Goal: Information Seeking & Learning: Compare options

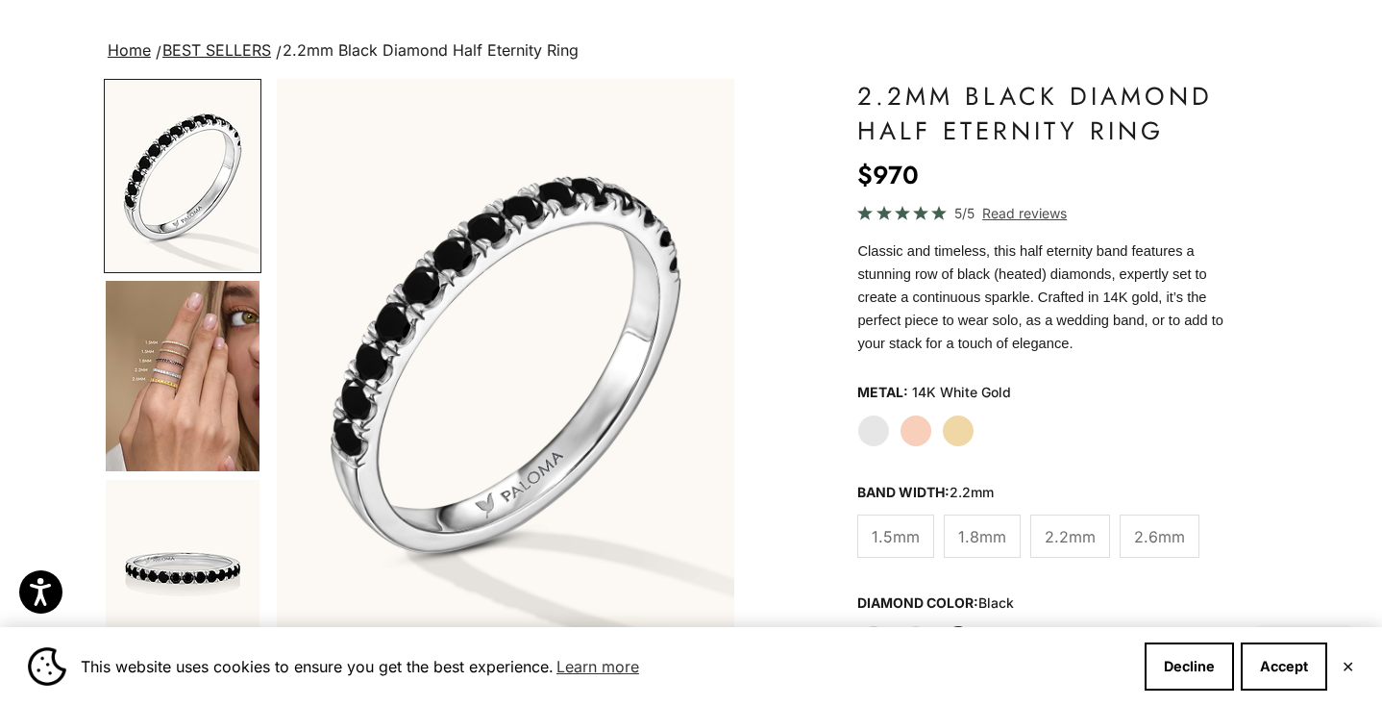
scroll to position [112, 0]
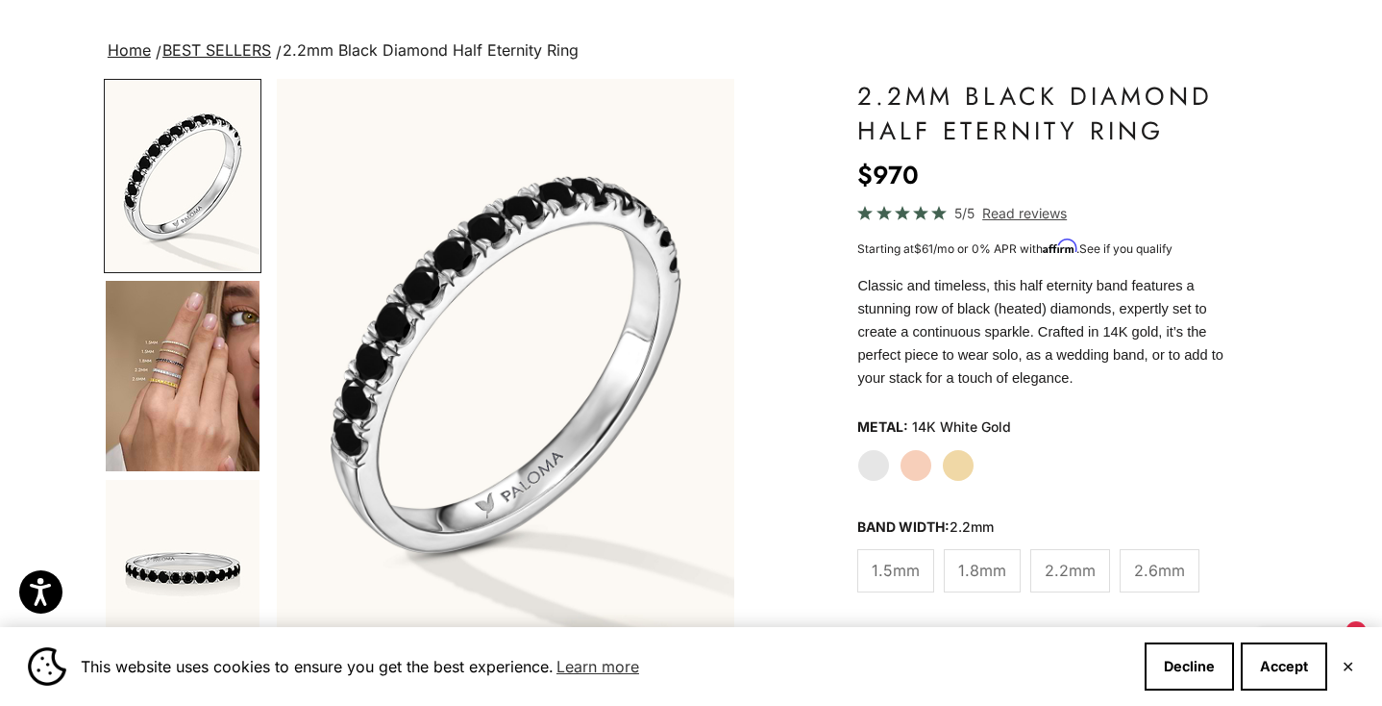
click at [190, 369] on img "Go to item 4" at bounding box center [183, 376] width 154 height 190
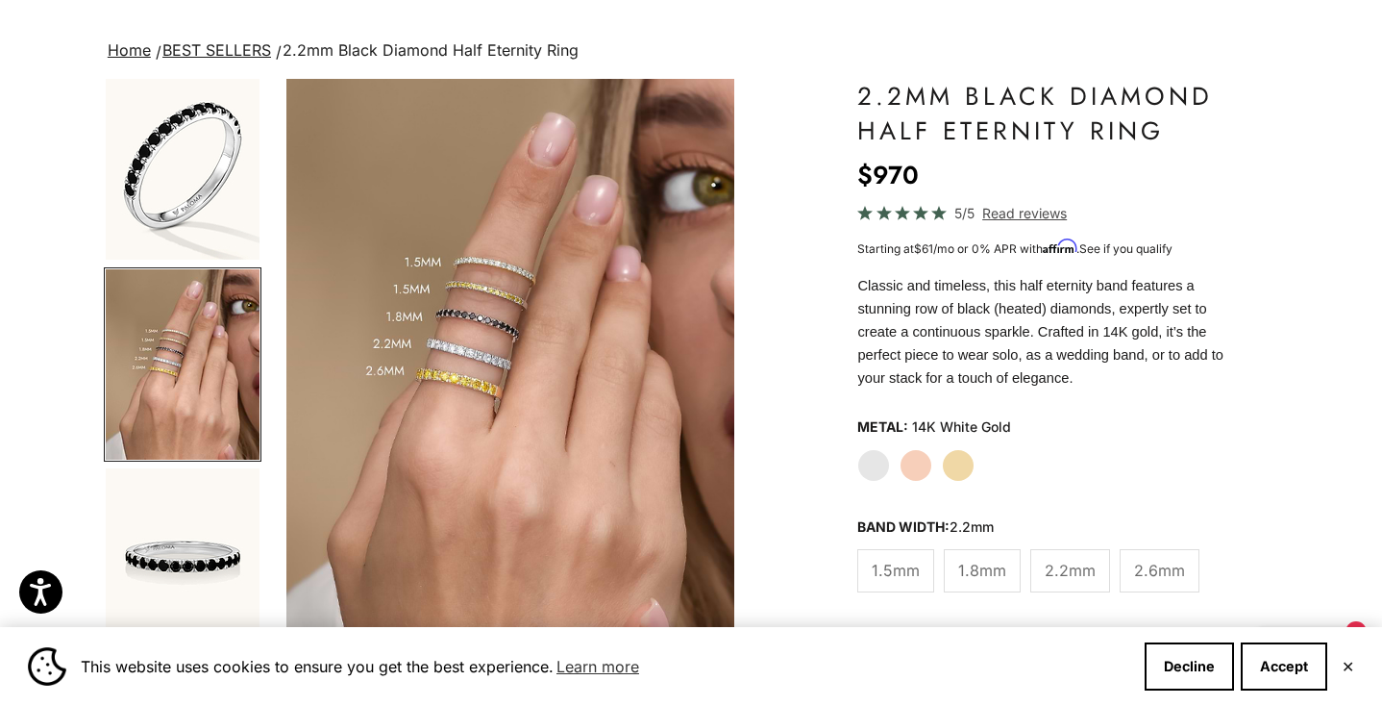
scroll to position [0, 482]
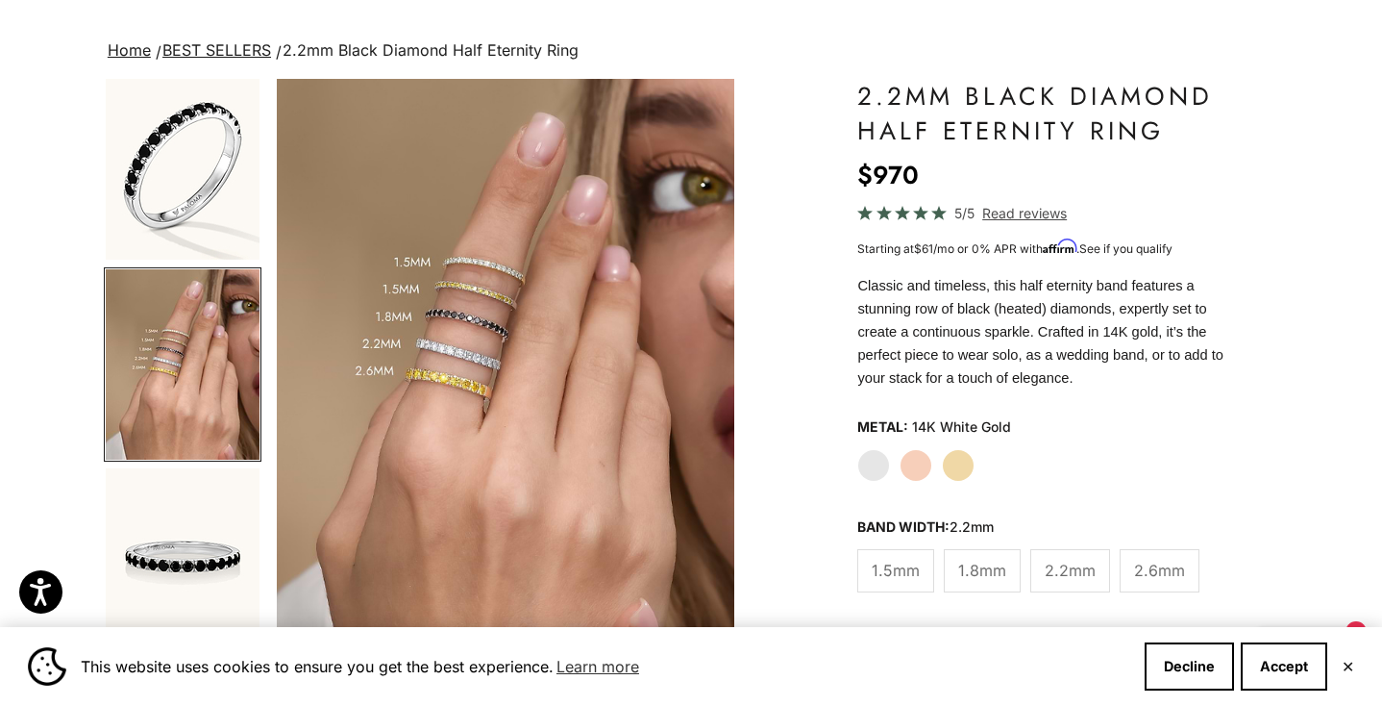
click at [1153, 567] on span "2.6mm" at bounding box center [1159, 570] width 51 height 25
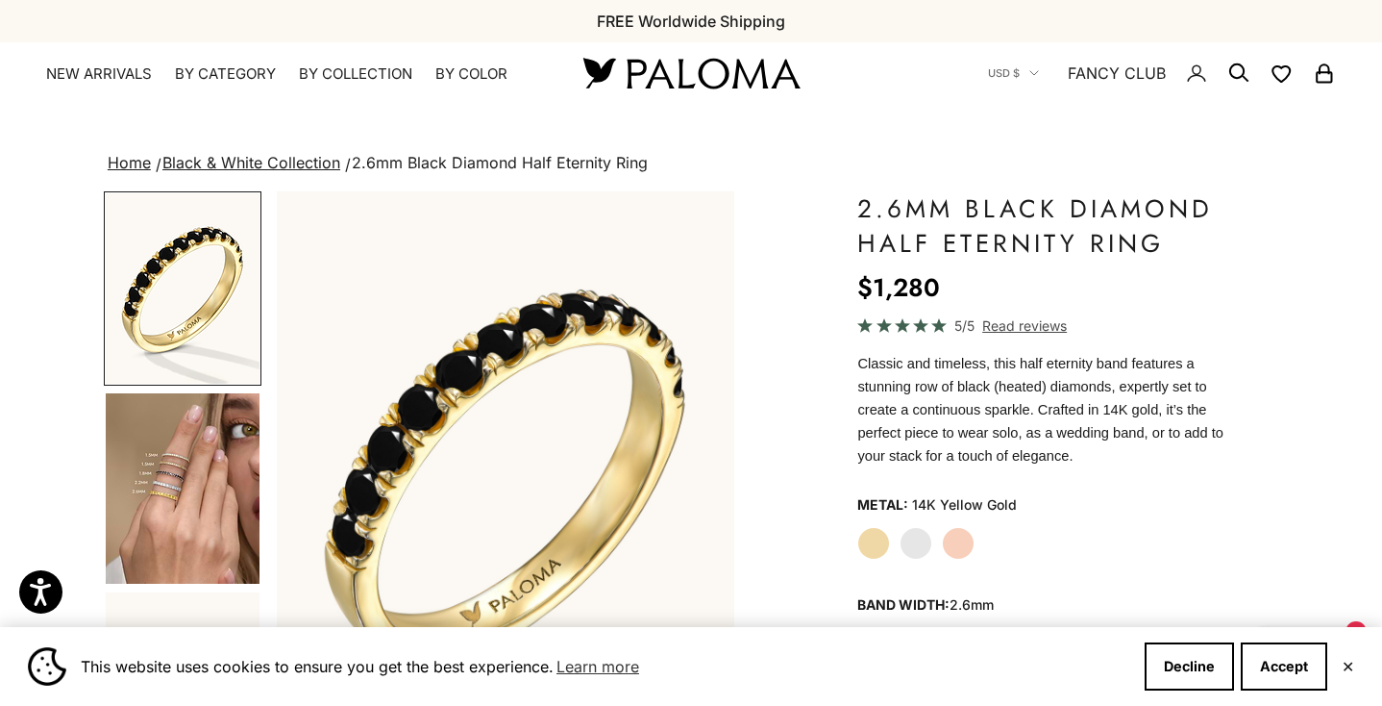
click at [920, 544] on fieldset "Metal: 14K Yellow Gold Yellow Gold White Gold Rose Gold" at bounding box center [1043, 524] width 373 height 69
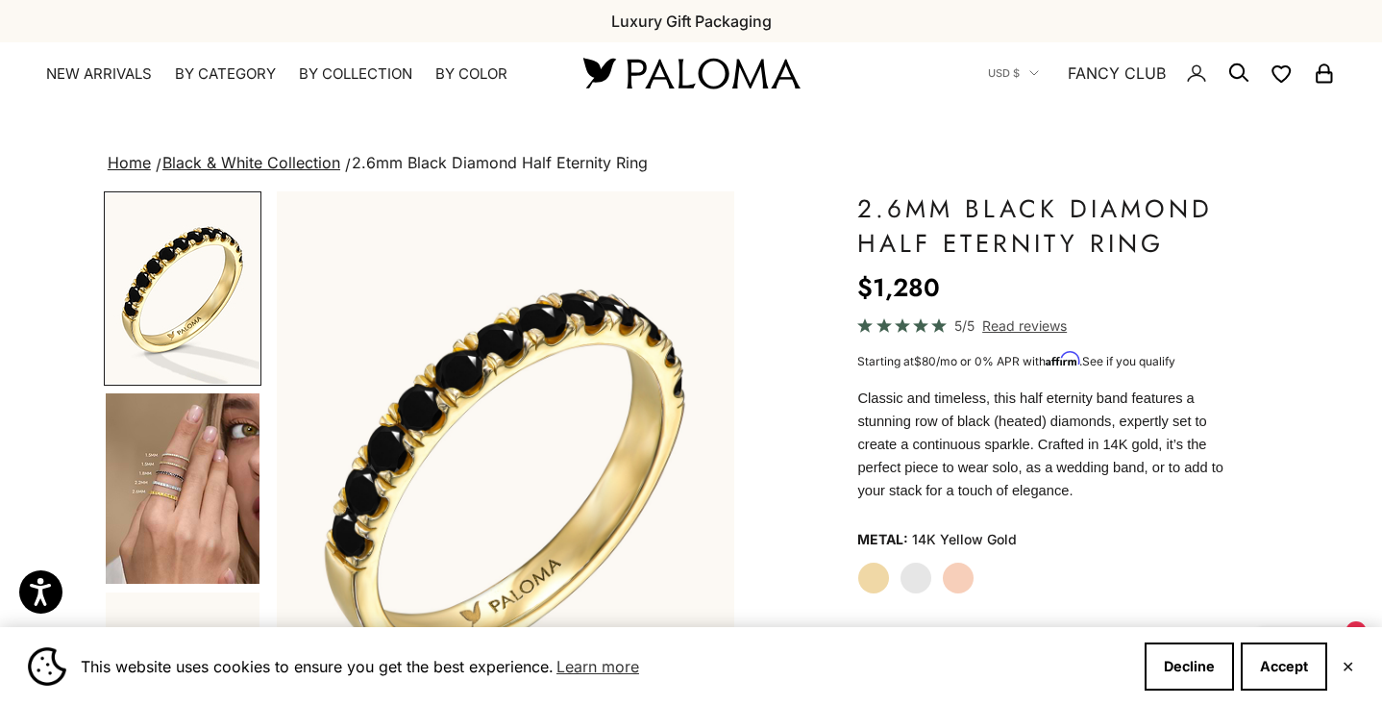
click at [918, 578] on label "White Gold" at bounding box center [916, 577] width 33 height 33
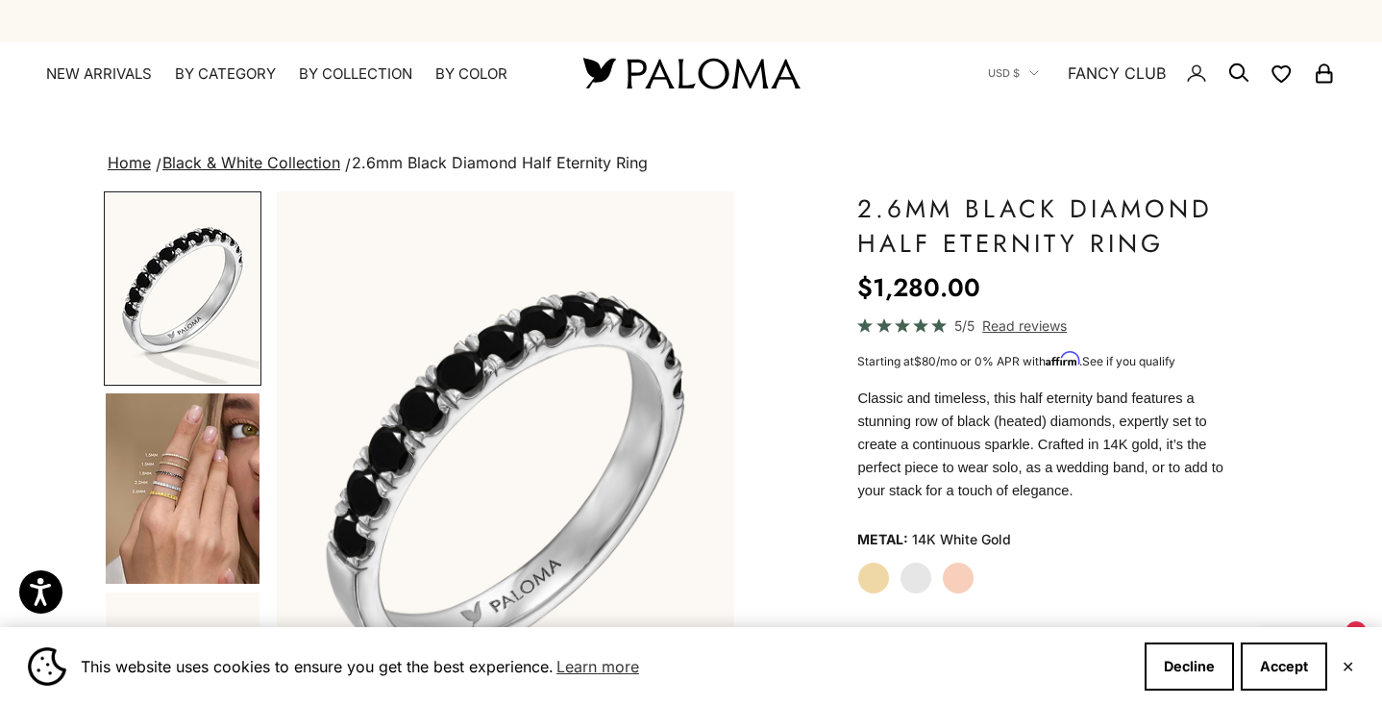
click at [180, 508] on img "Go to item 4" at bounding box center [183, 488] width 154 height 190
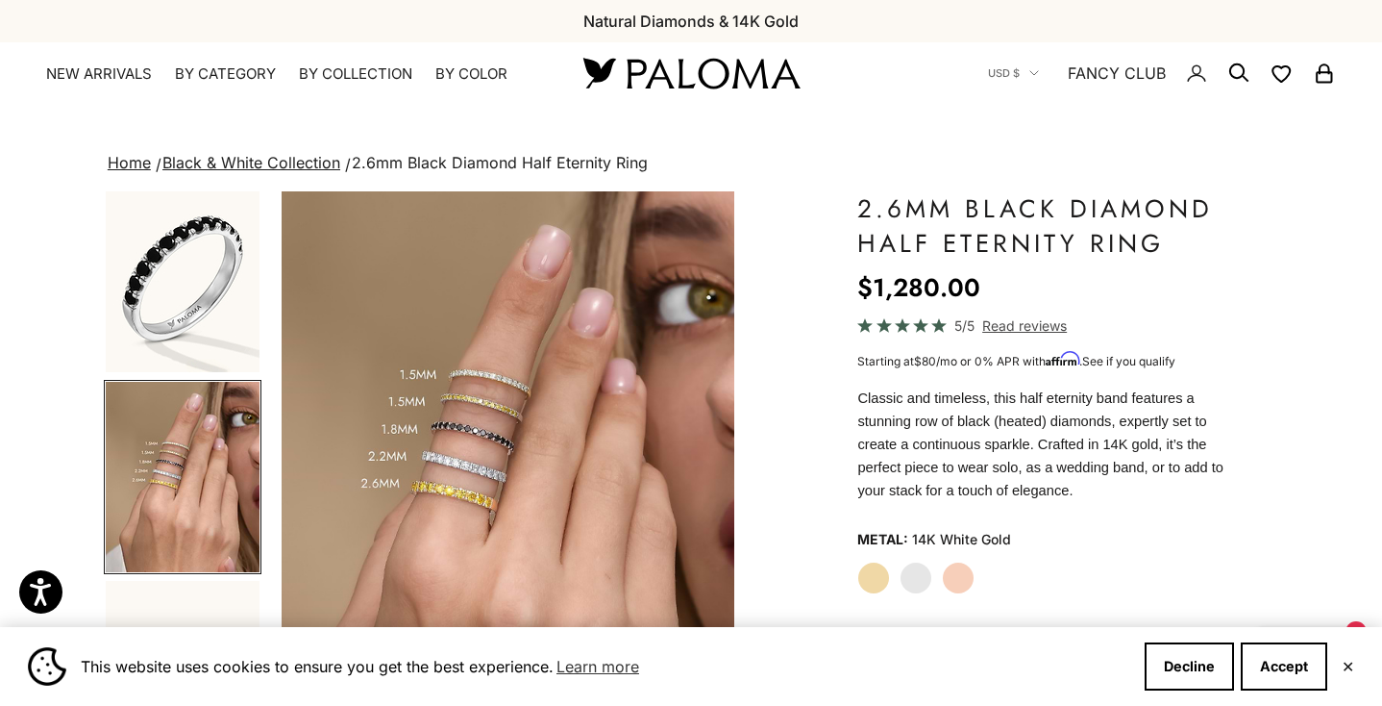
scroll to position [0, 482]
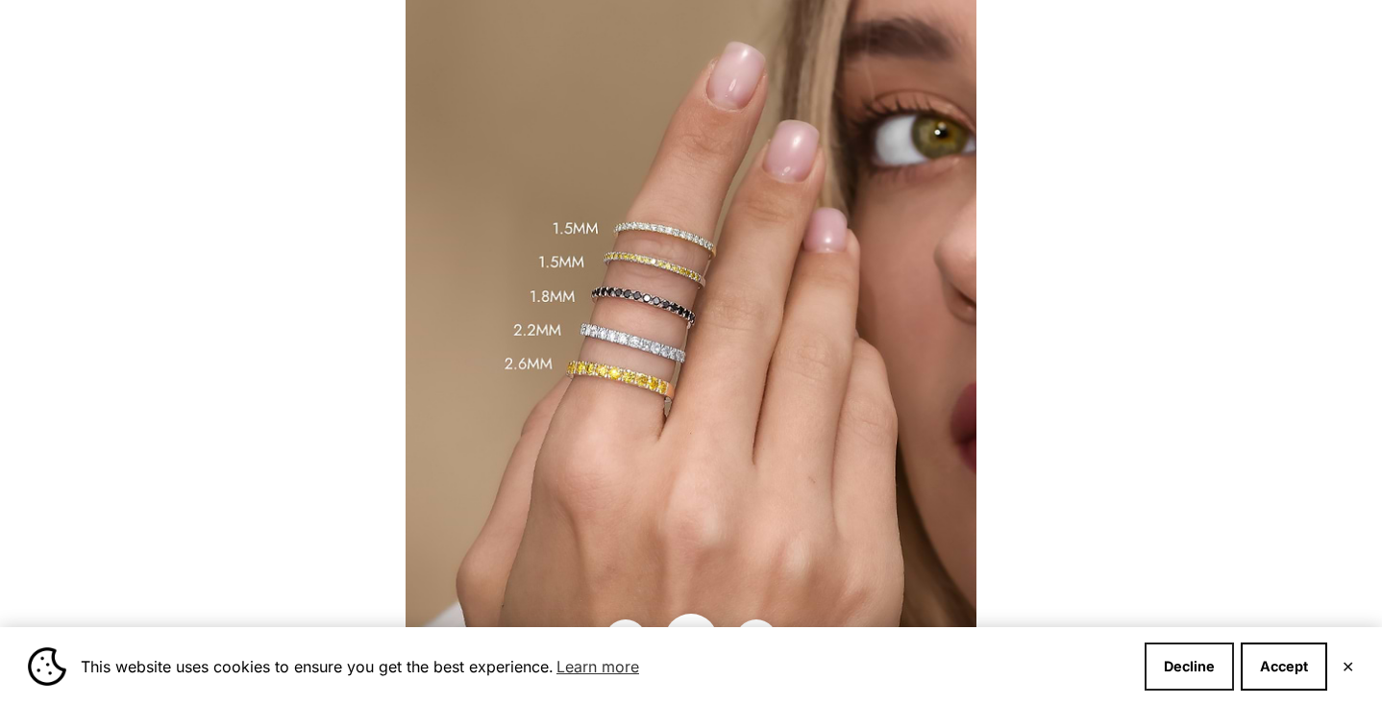
click at [1187, 668] on button "Decline" at bounding box center [1189, 666] width 89 height 48
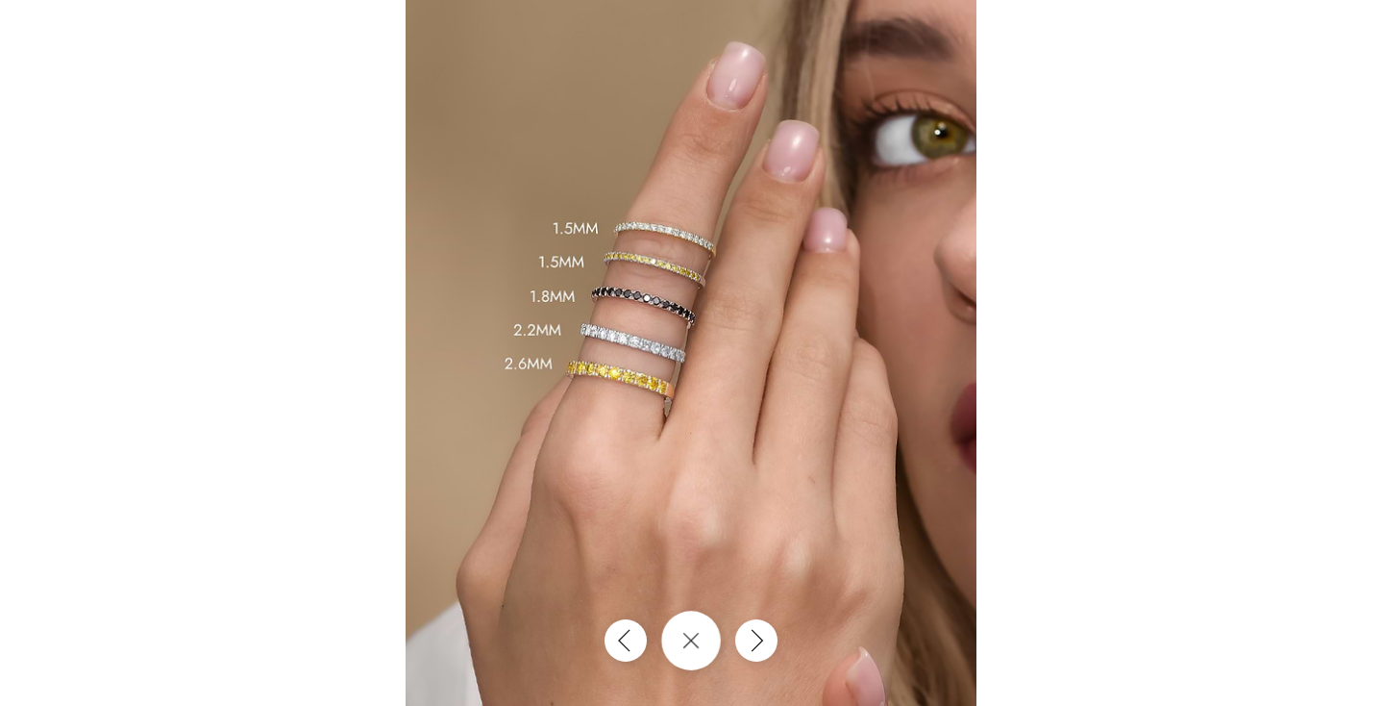
click at [694, 639] on icon "Close gallery" at bounding box center [691, 640] width 17 height 17
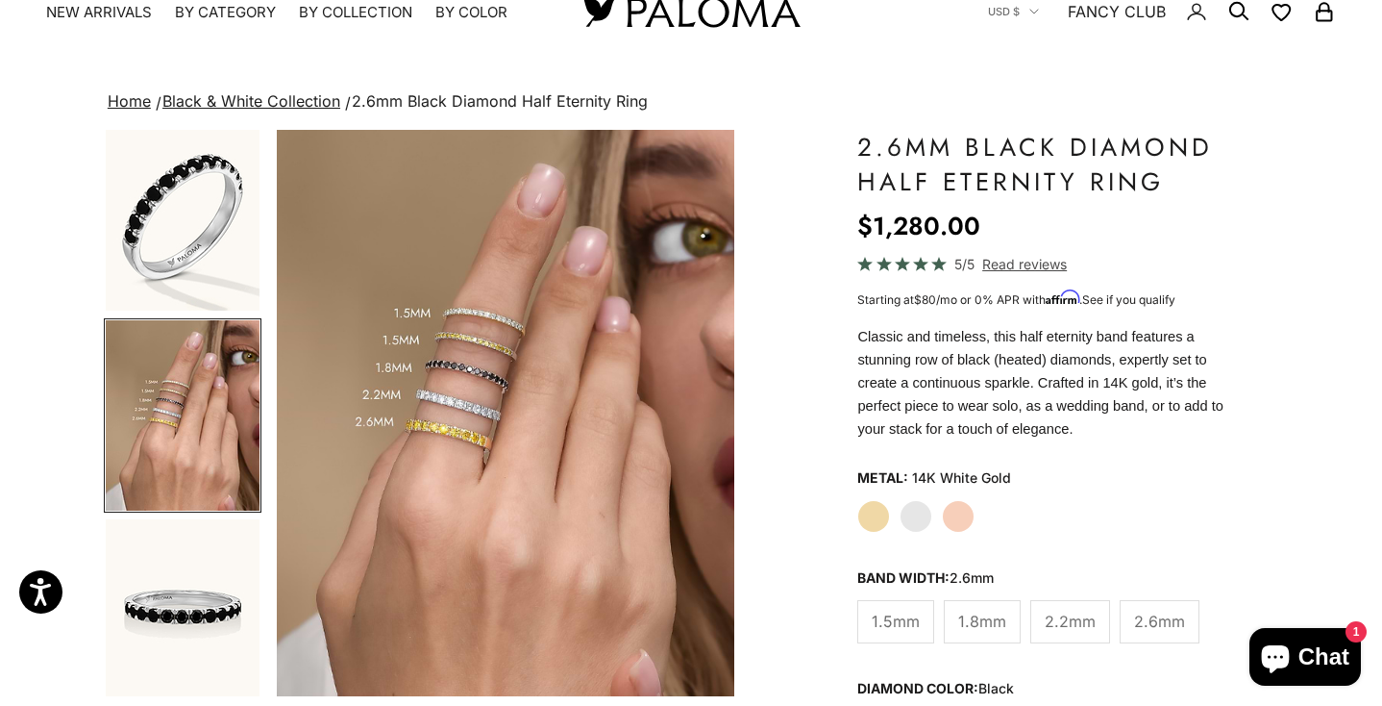
scroll to position [83, 0]
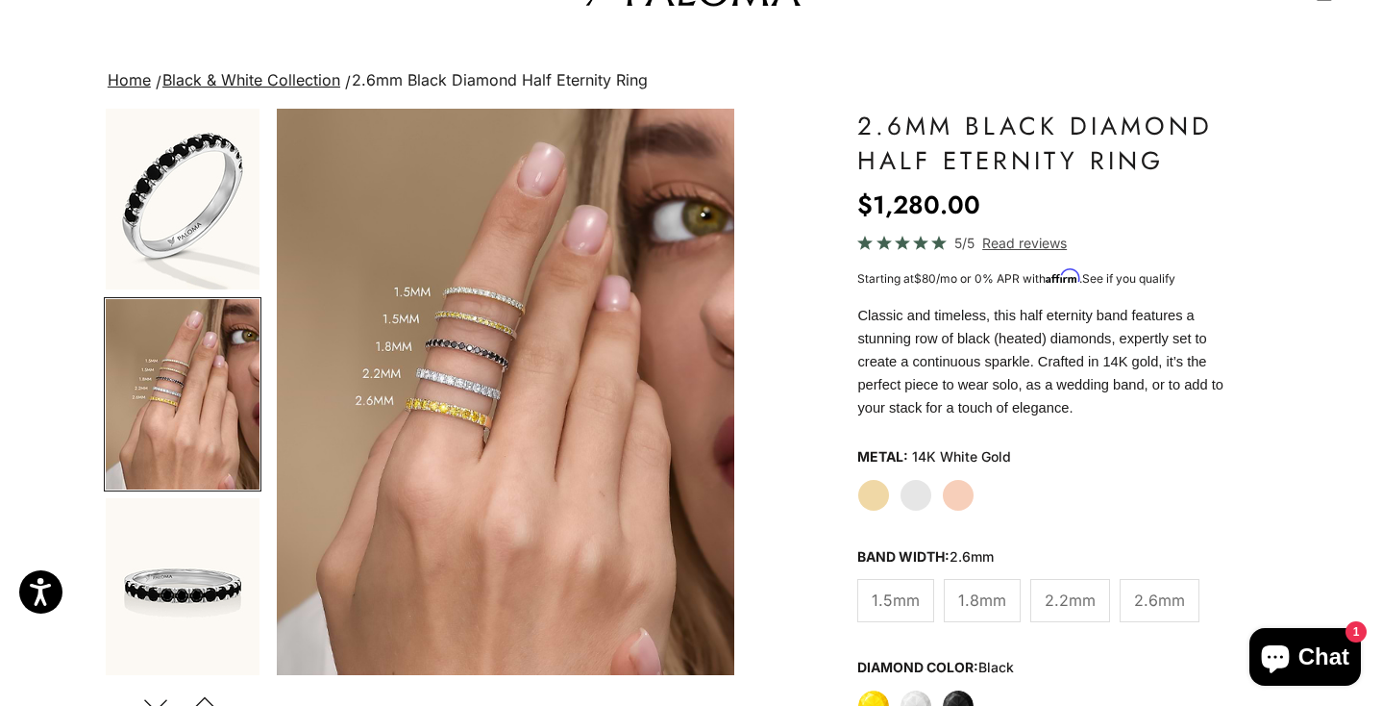
click at [1056, 600] on span "2.2mm" at bounding box center [1070, 599] width 51 height 25
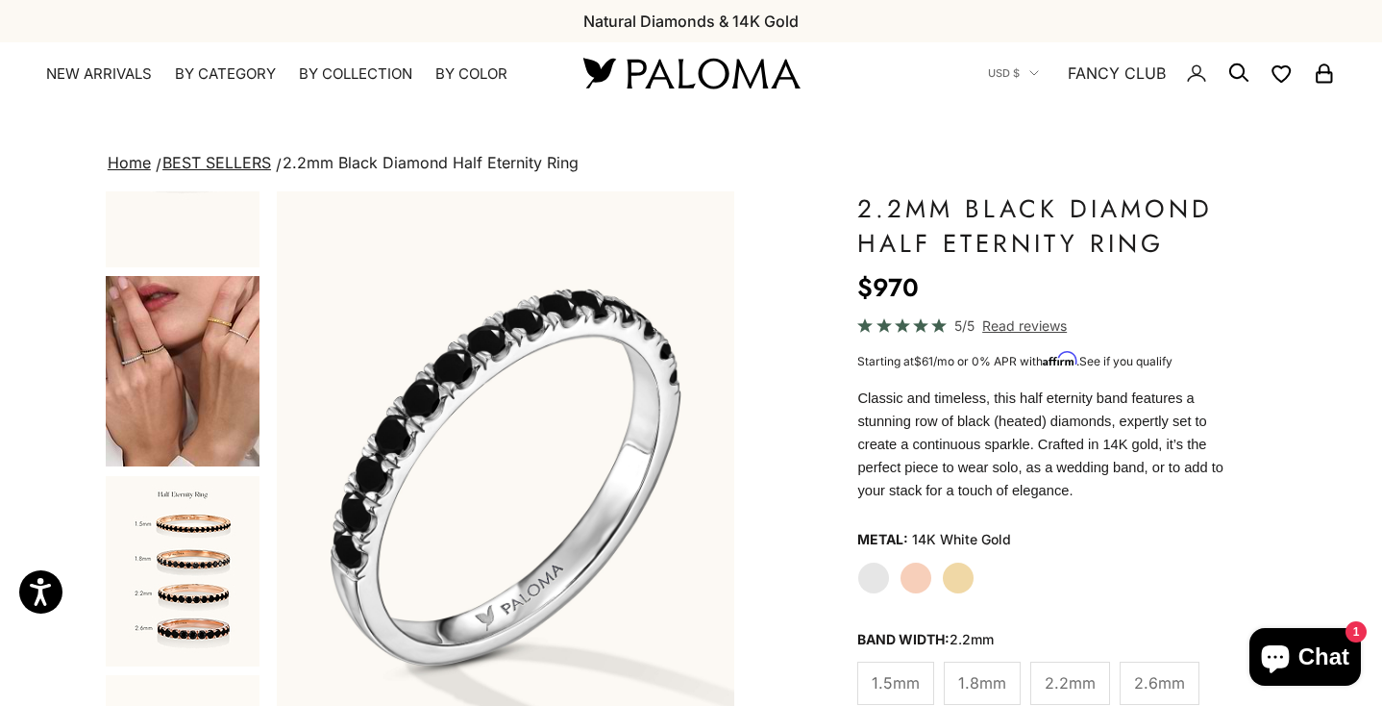
scroll to position [464, 0]
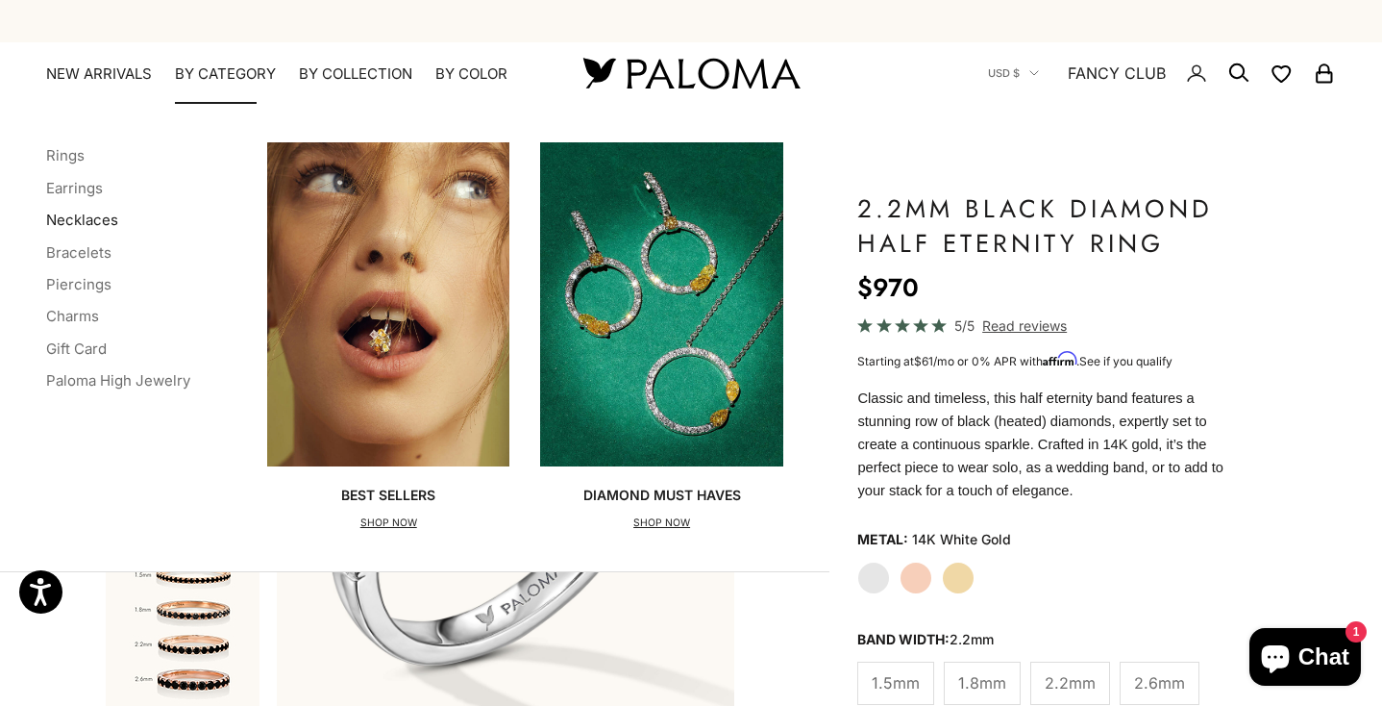
click at [83, 217] on link "Necklaces" at bounding box center [82, 220] width 72 height 18
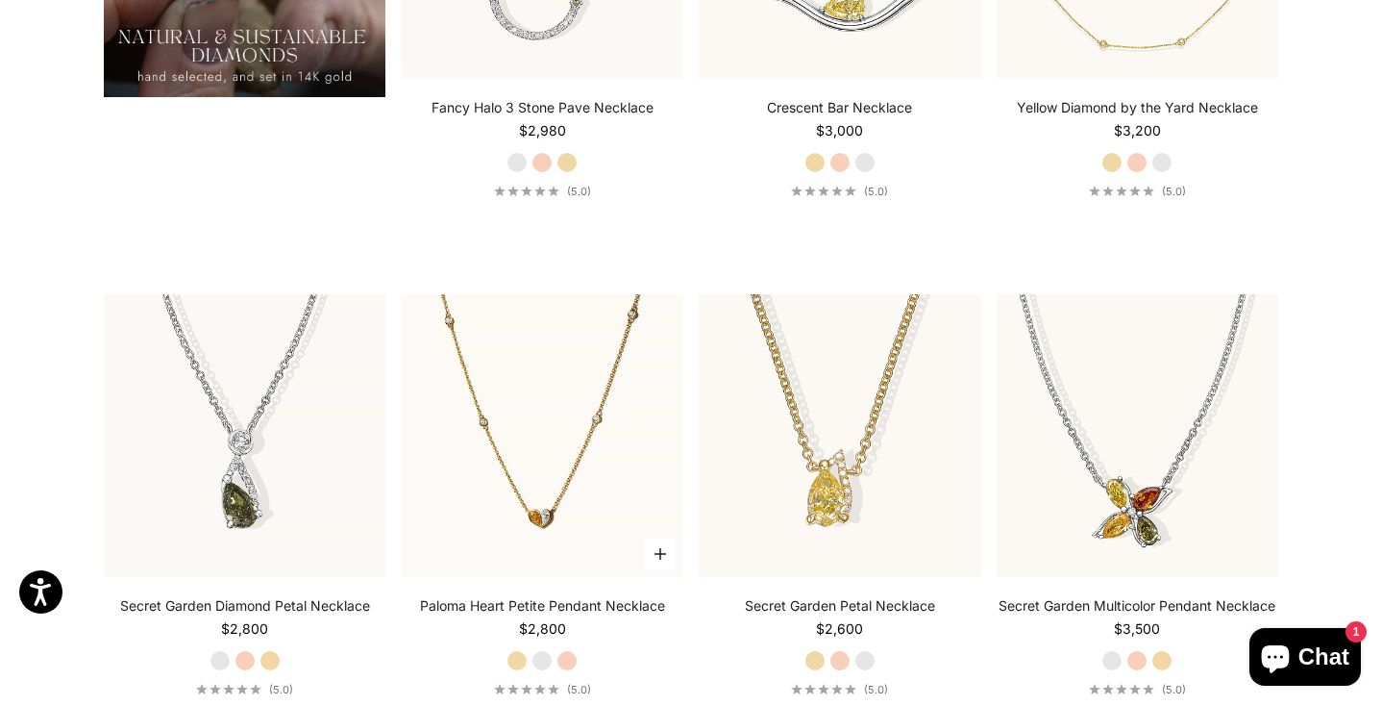
scroll to position [1927, 0]
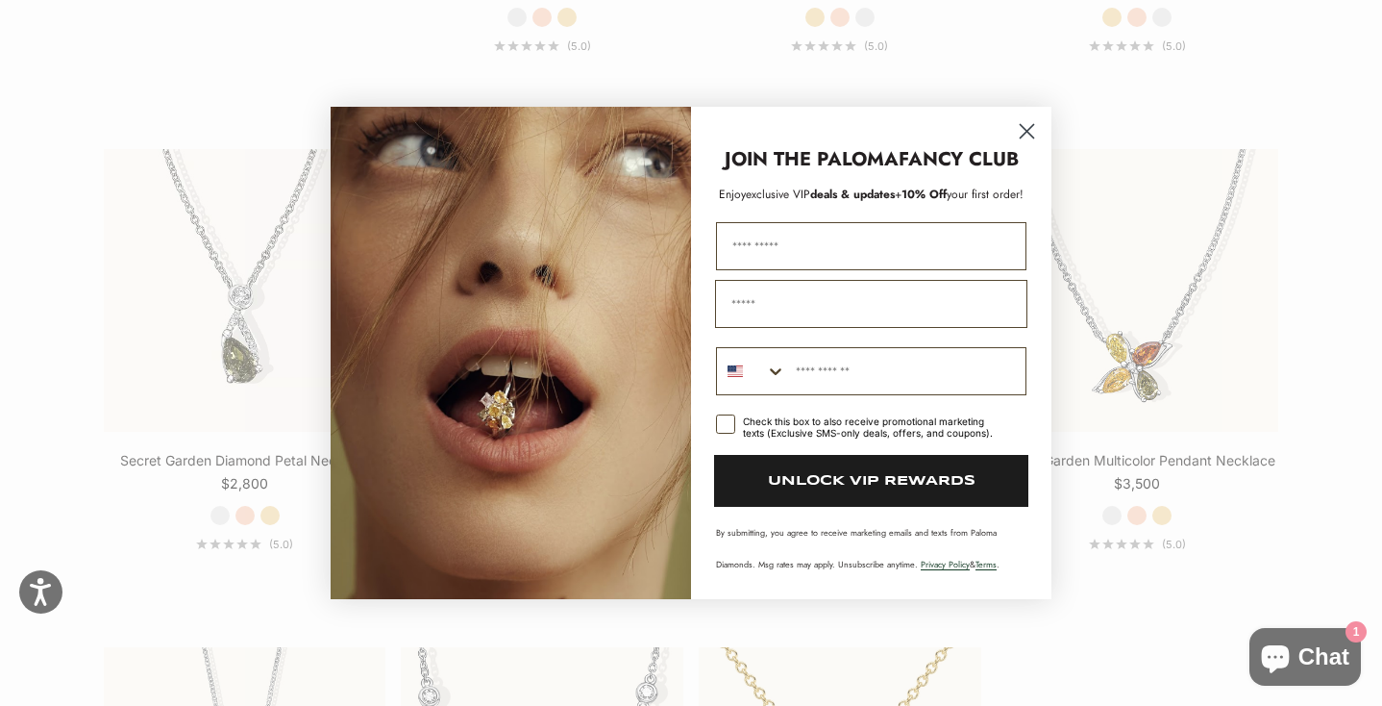
click at [1024, 128] on icon "Close dialog" at bounding box center [1027, 131] width 13 height 13
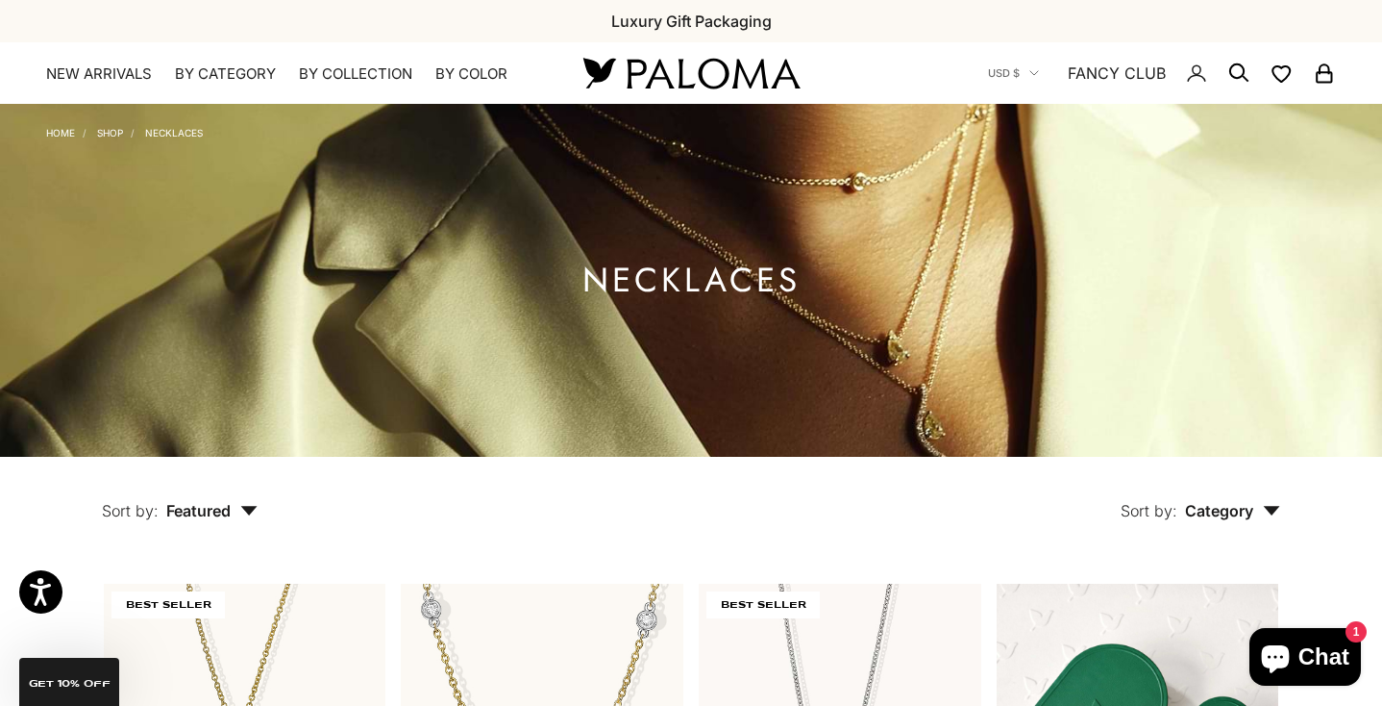
scroll to position [0, 0]
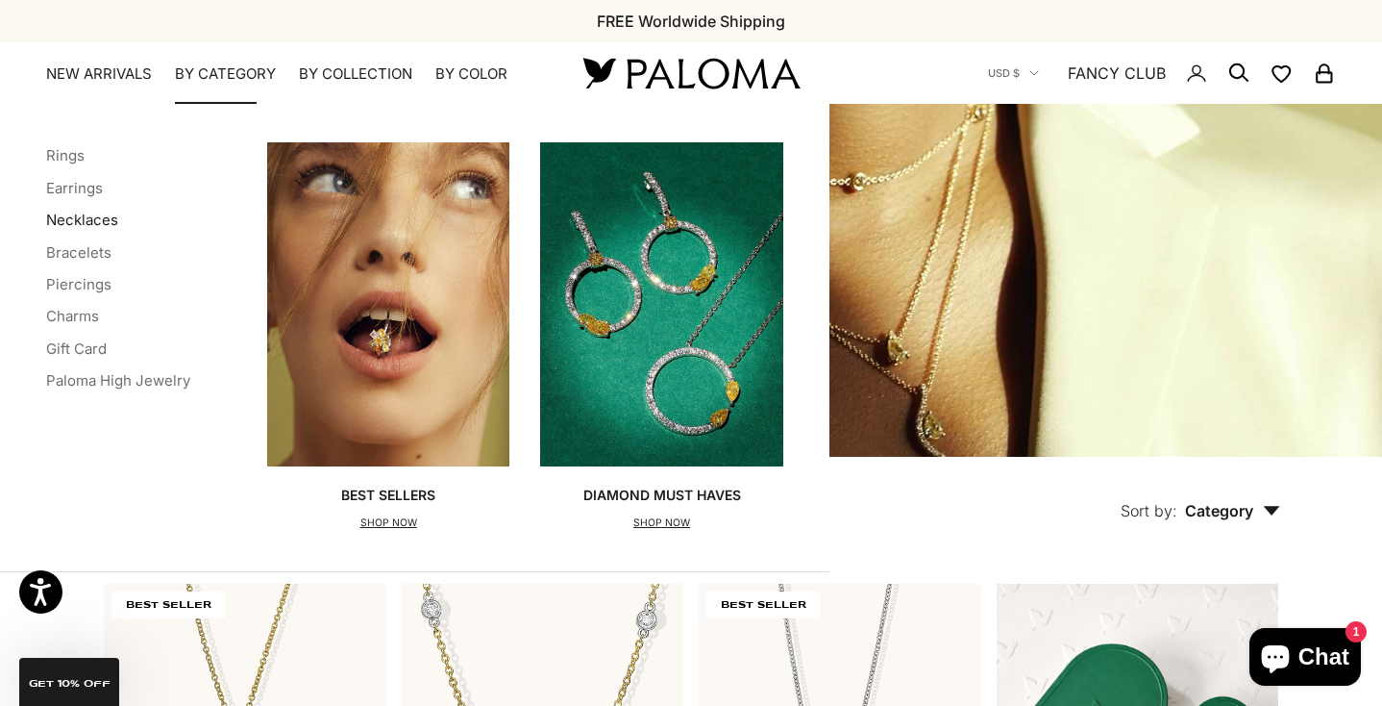
click at [102, 221] on link "Necklaces" at bounding box center [82, 220] width 72 height 18
